Goal: Task Accomplishment & Management: Use online tool/utility

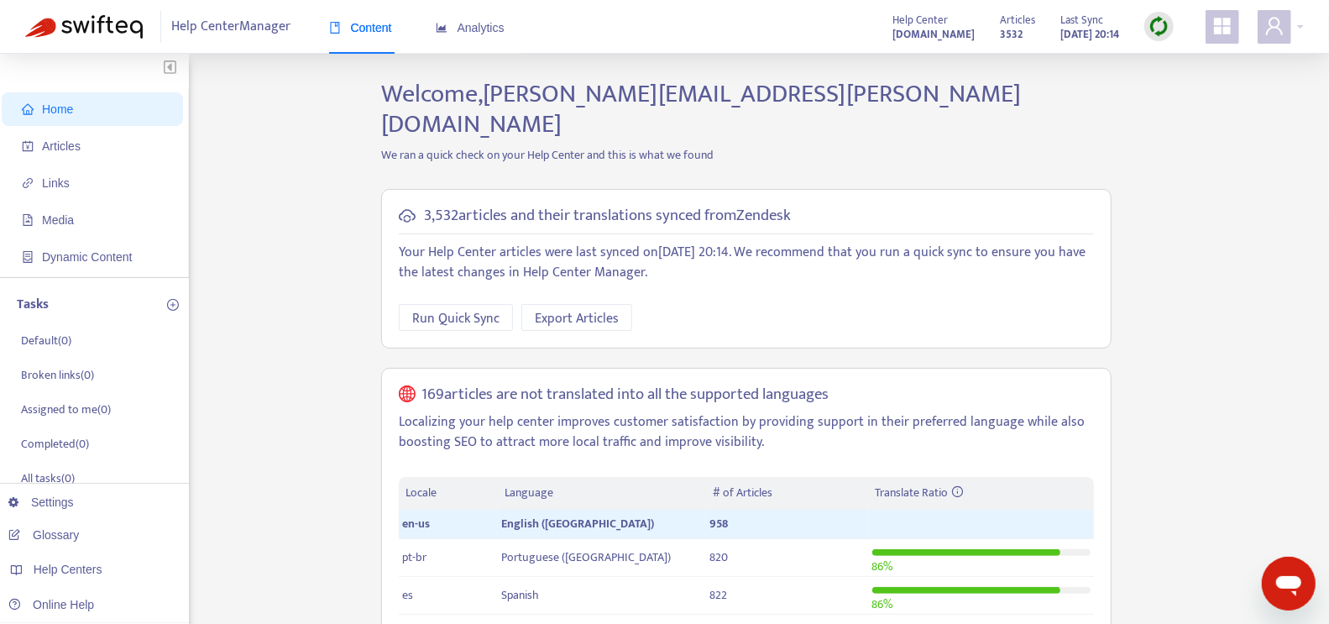
click at [1164, 33] on img at bounding box center [1158, 26] width 21 height 21
click at [1173, 56] on link "Quick Sync" at bounding box center [1193, 60] width 71 height 19
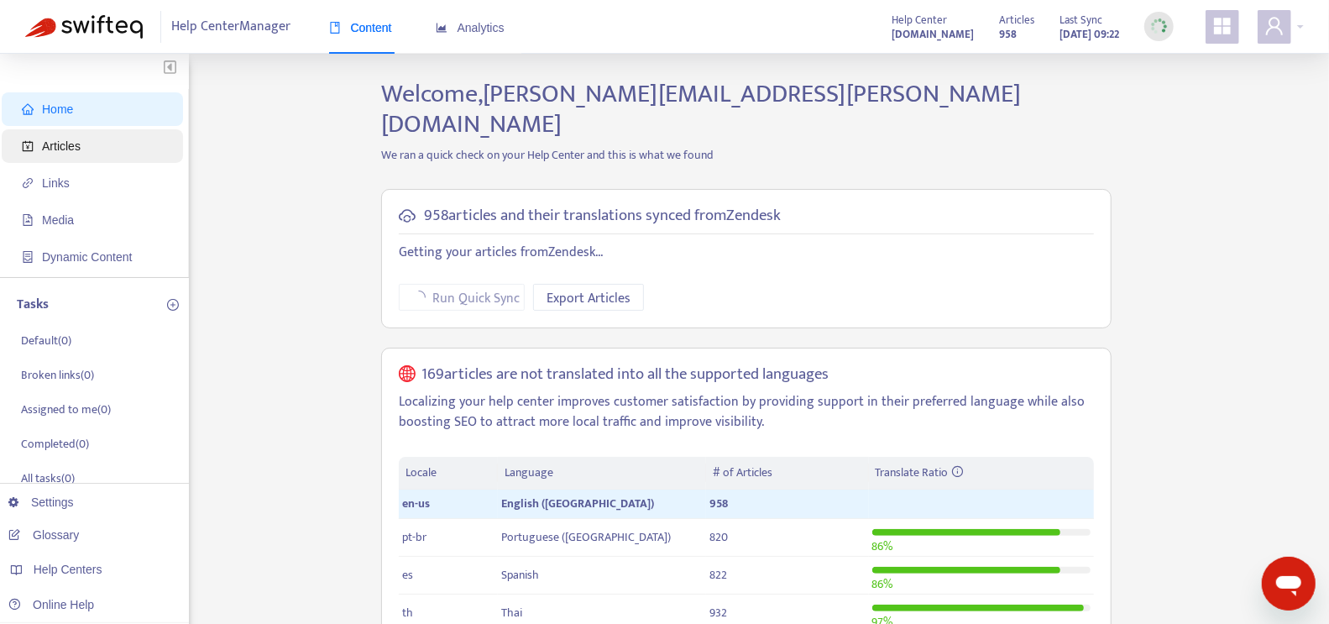
click at [87, 138] on span "Articles" at bounding box center [96, 146] width 148 height 34
